Goal: Task Accomplishment & Management: Manage account settings

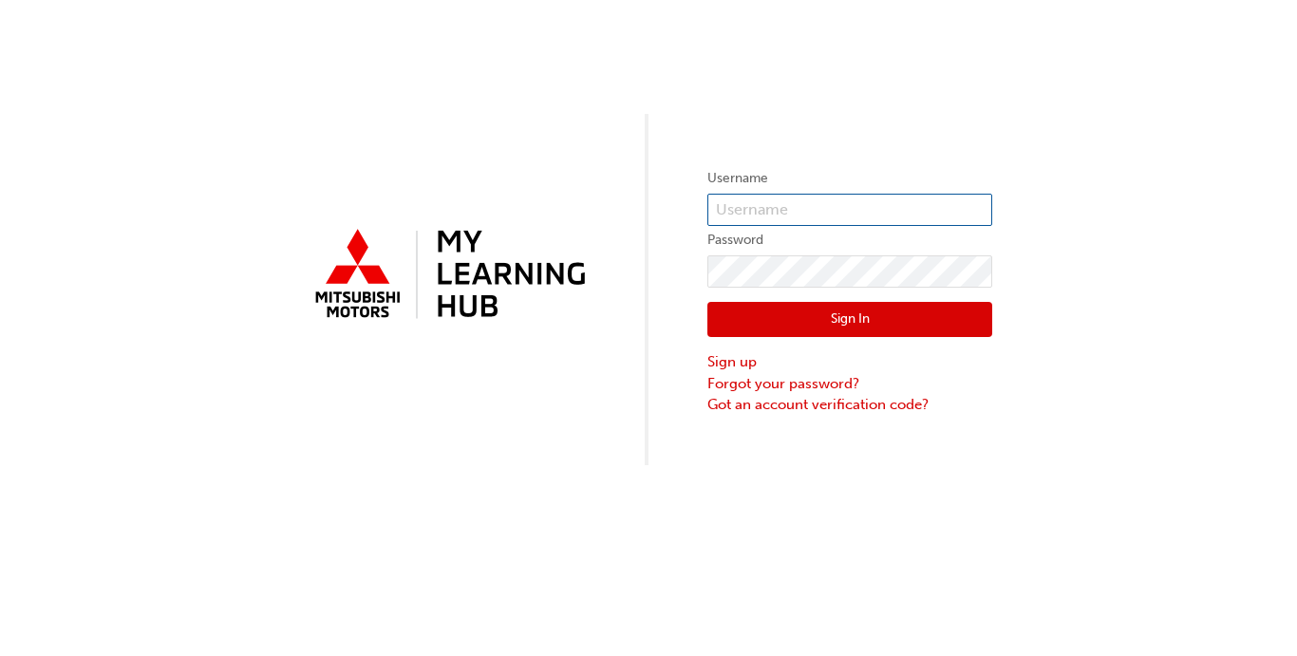
click at [811, 214] on input "text" at bounding box center [849, 210] width 285 height 32
type input "z"
type input "[EMAIL_ADDRESS][PERSON_NAME][PERSON_NAME][DOMAIN_NAME]"
click at [839, 317] on button "Sign In" at bounding box center [849, 320] width 285 height 36
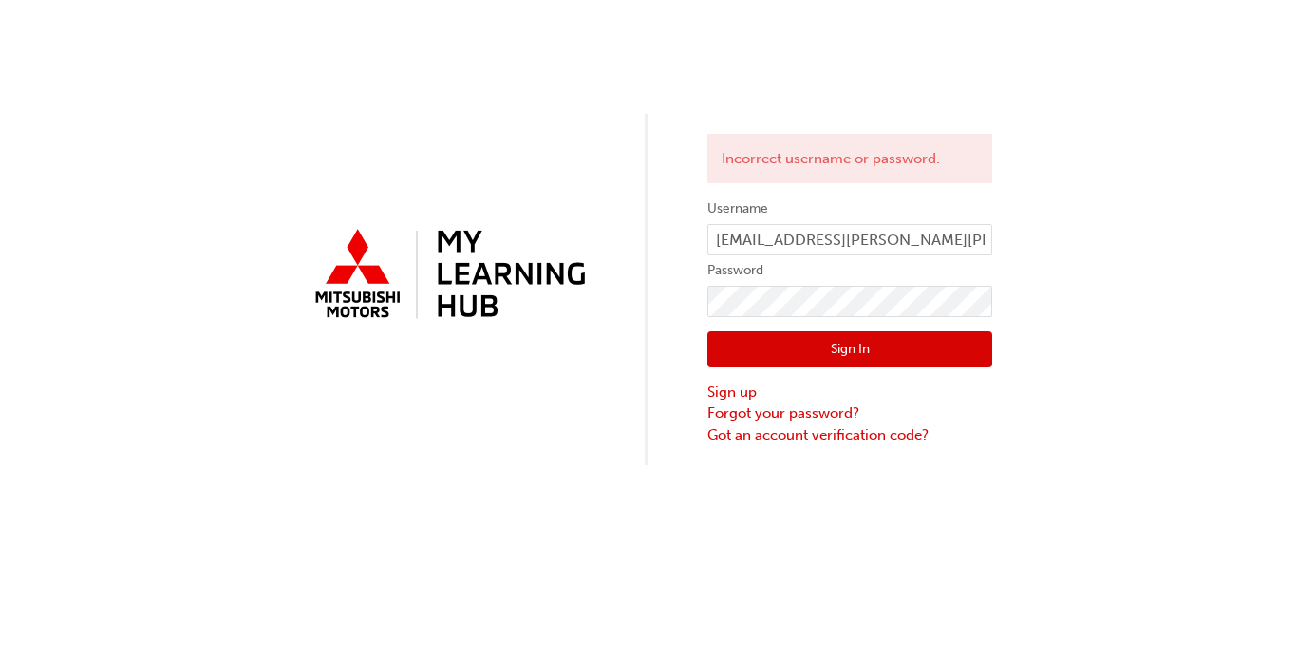
click at [839, 317] on div "Sign In Sign up Forgot your password? Got an account verification code?" at bounding box center [849, 381] width 285 height 128
click button "Sign In" at bounding box center [849, 349] width 285 height 36
click at [778, 246] on input "[EMAIL_ADDRESS][PERSON_NAME][PERSON_NAME][DOMAIN_NAME]" at bounding box center [849, 240] width 285 height 32
click at [815, 237] on input "[EMAIL_ADDRESS][PERSON_NAME][PERSON_NAME][DOMAIN_NAME]" at bounding box center [849, 240] width 285 height 32
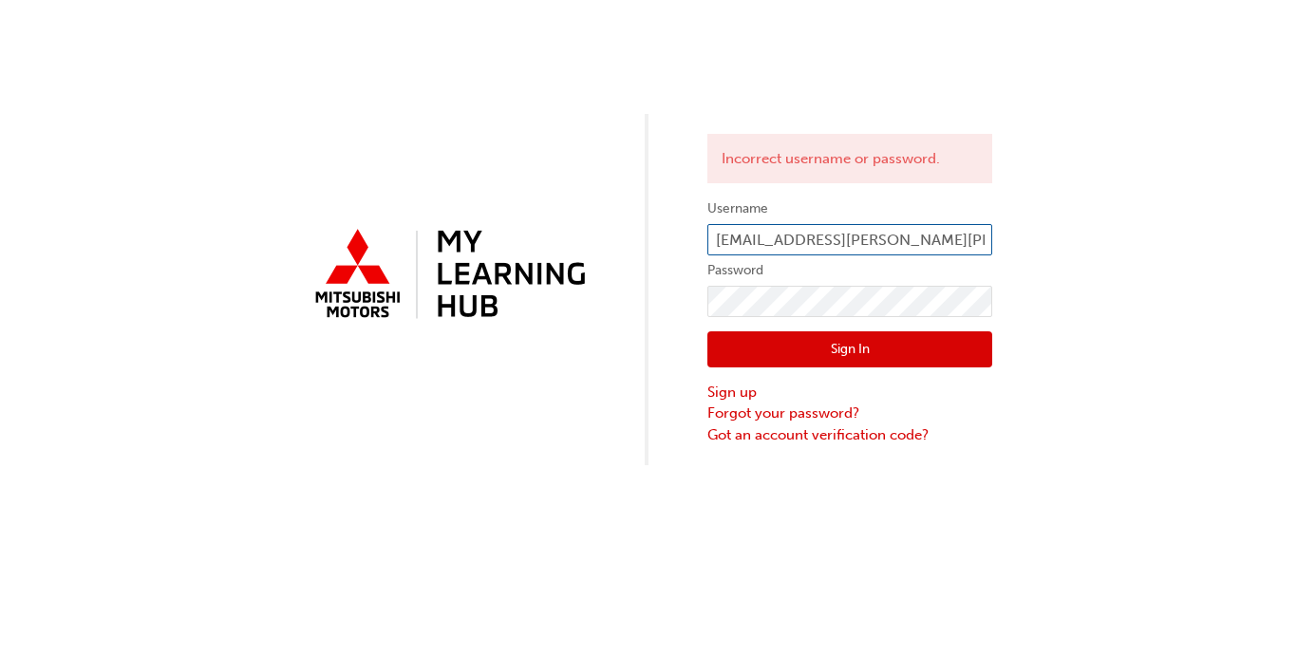
click at [815, 237] on input "[EMAIL_ADDRESS][PERSON_NAME][PERSON_NAME][DOMAIN_NAME]" at bounding box center [849, 240] width 285 height 32
type input "0005808918"
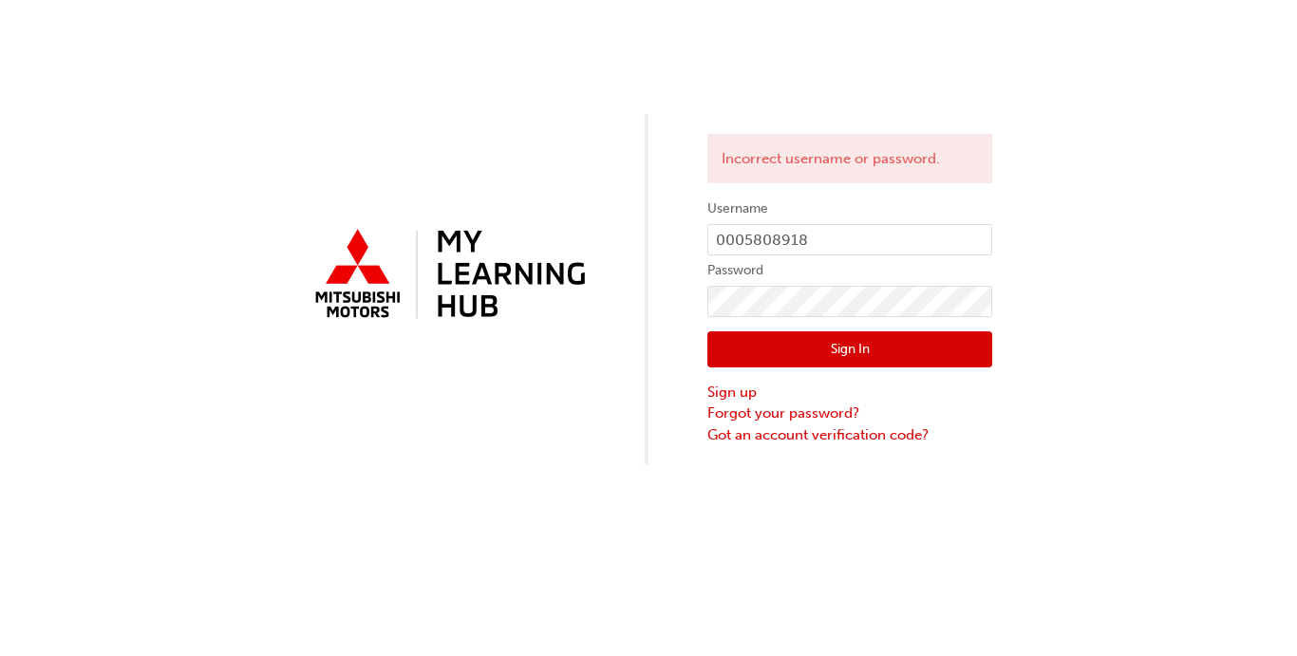
click at [782, 331] on div "Sign In Sign up Forgot your password? Got an account verification code?" at bounding box center [849, 381] width 285 height 128
click at [772, 346] on button "Sign In" at bounding box center [849, 349] width 285 height 36
click button "Sign In" at bounding box center [849, 349] width 285 height 36
click at [794, 246] on input "0005808918" at bounding box center [849, 240] width 285 height 32
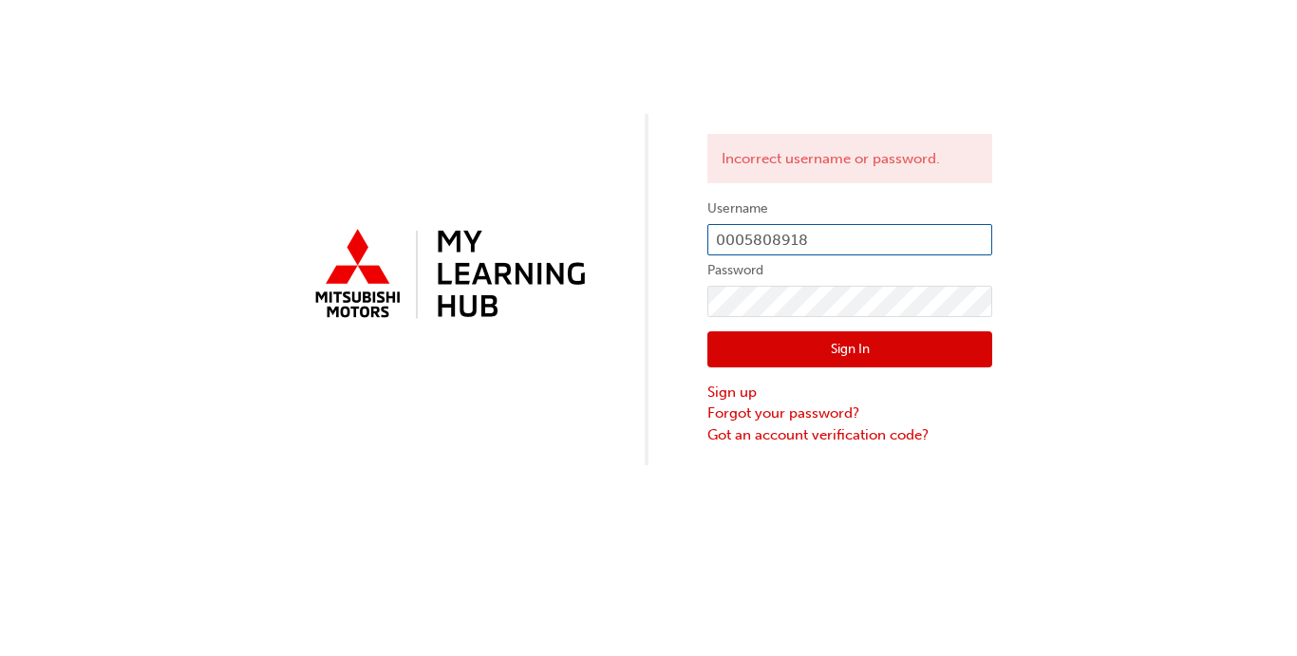
click at [794, 246] on input "0005808918" at bounding box center [849, 240] width 285 height 32
type input "[EMAIL_ADDRESS][PERSON_NAME][PERSON_NAME][DOMAIN_NAME]"
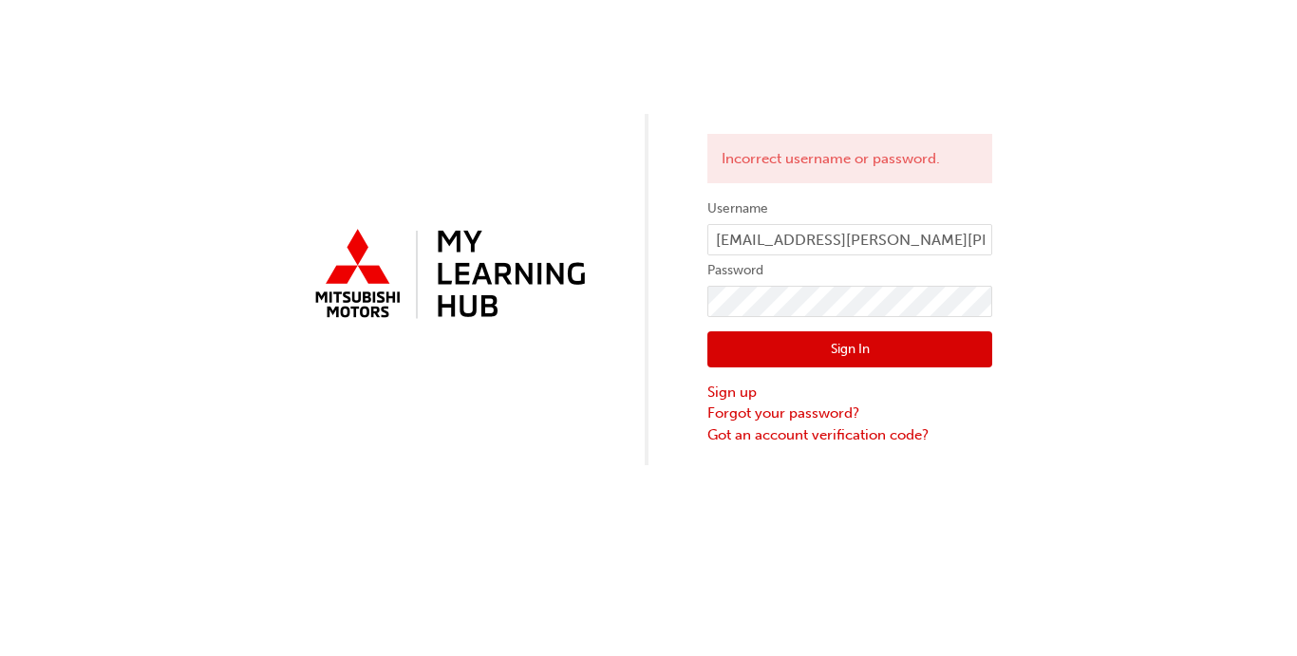
click at [798, 313] on form "Username [EMAIL_ADDRESS][PERSON_NAME][PERSON_NAME][DOMAIN_NAME] Password Sign I…" at bounding box center [849, 321] width 285 height 248
click button "Sign In" at bounding box center [849, 349] width 285 height 36
